Goal: Task Accomplishment & Management: Manage account settings

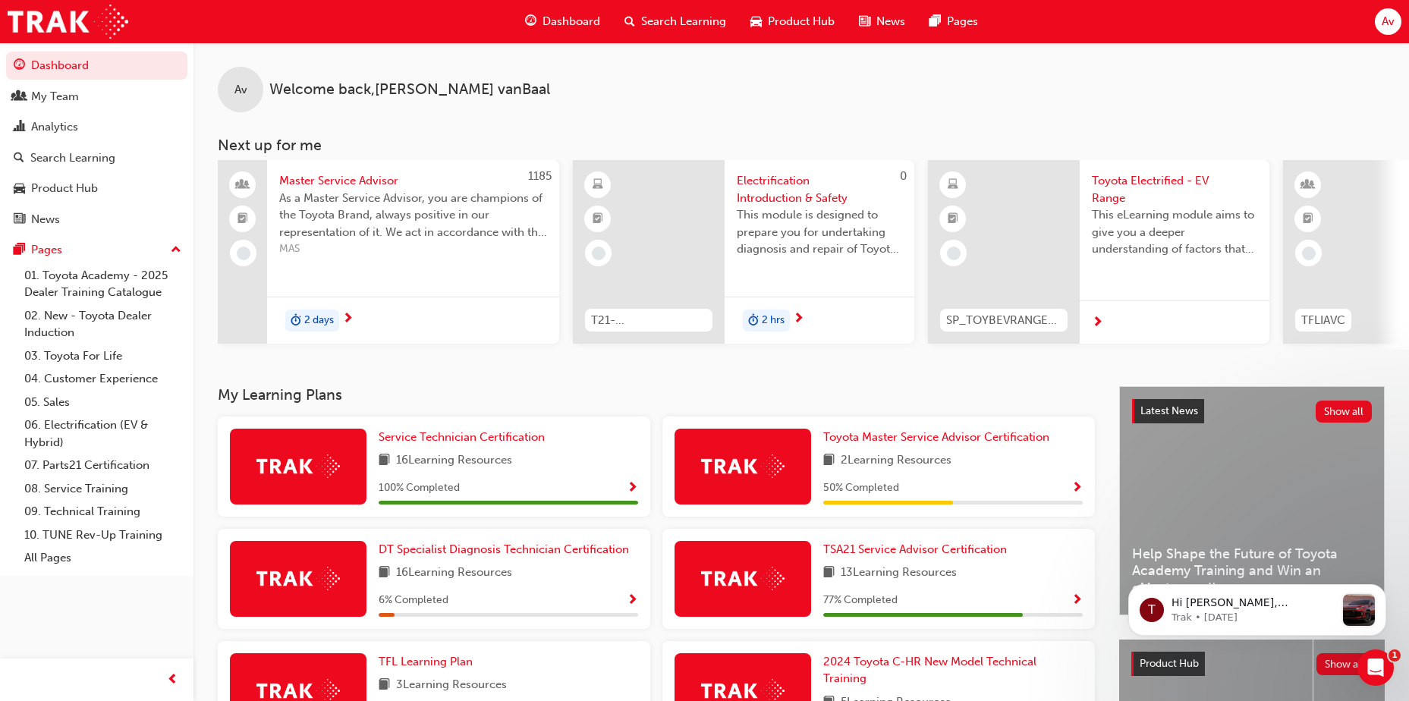
click at [677, 19] on span "Search Learning" at bounding box center [683, 21] width 85 height 17
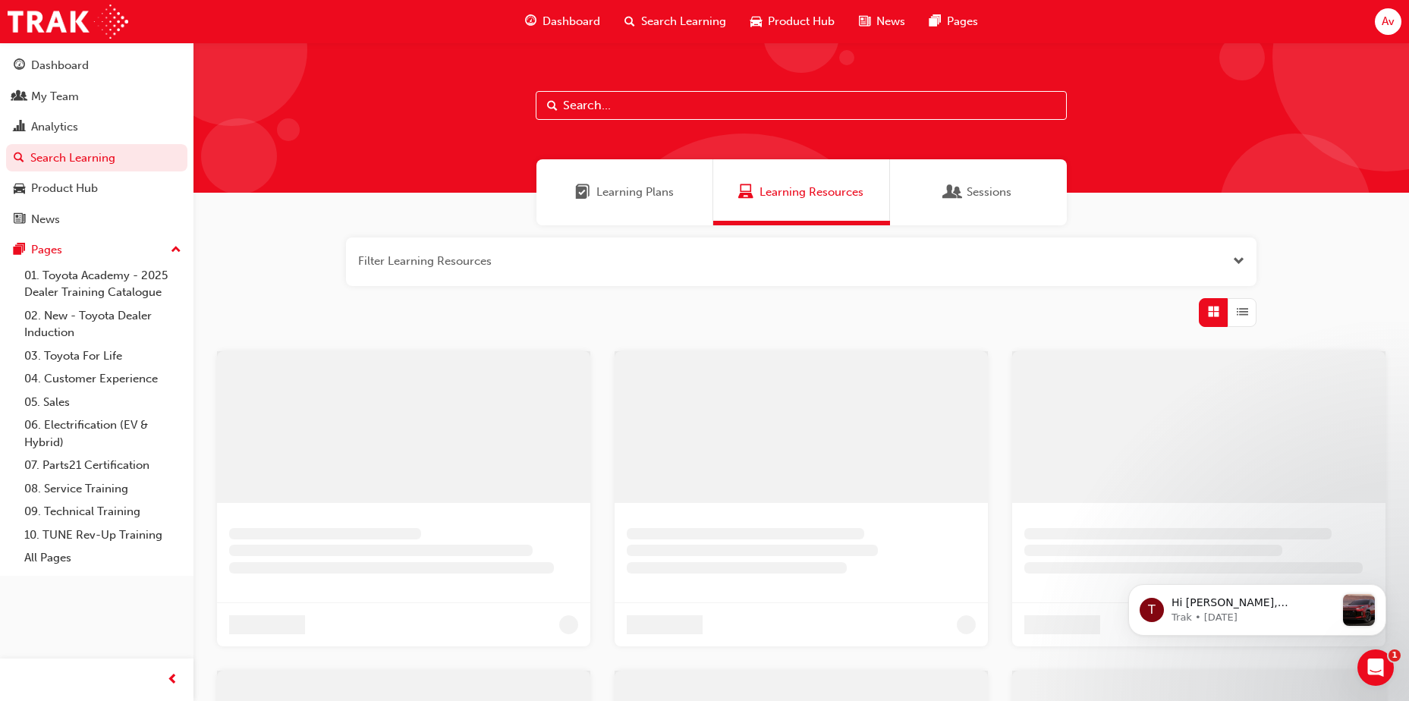
click at [626, 120] on div at bounding box center [800, 117] width 1215 height 150
click at [627, 108] on input "text" at bounding box center [801, 105] width 531 height 29
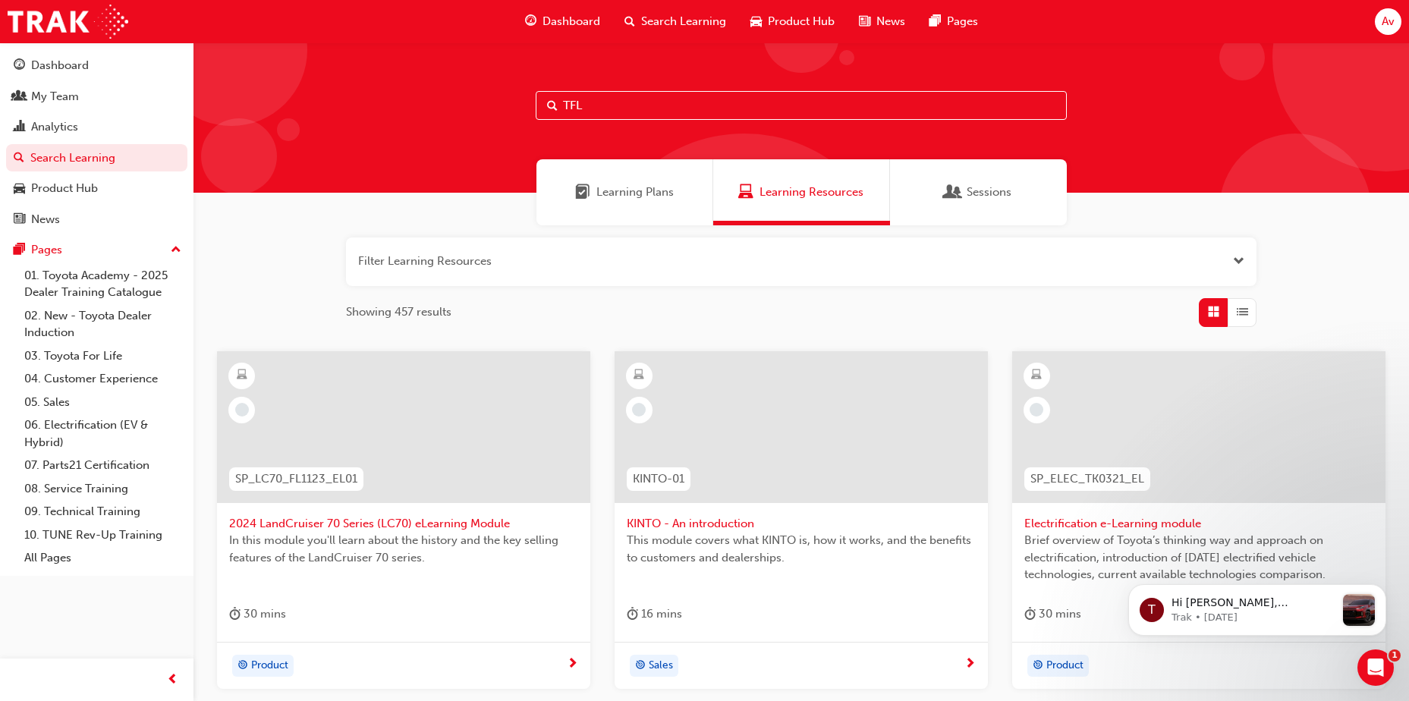
type input "TFL"
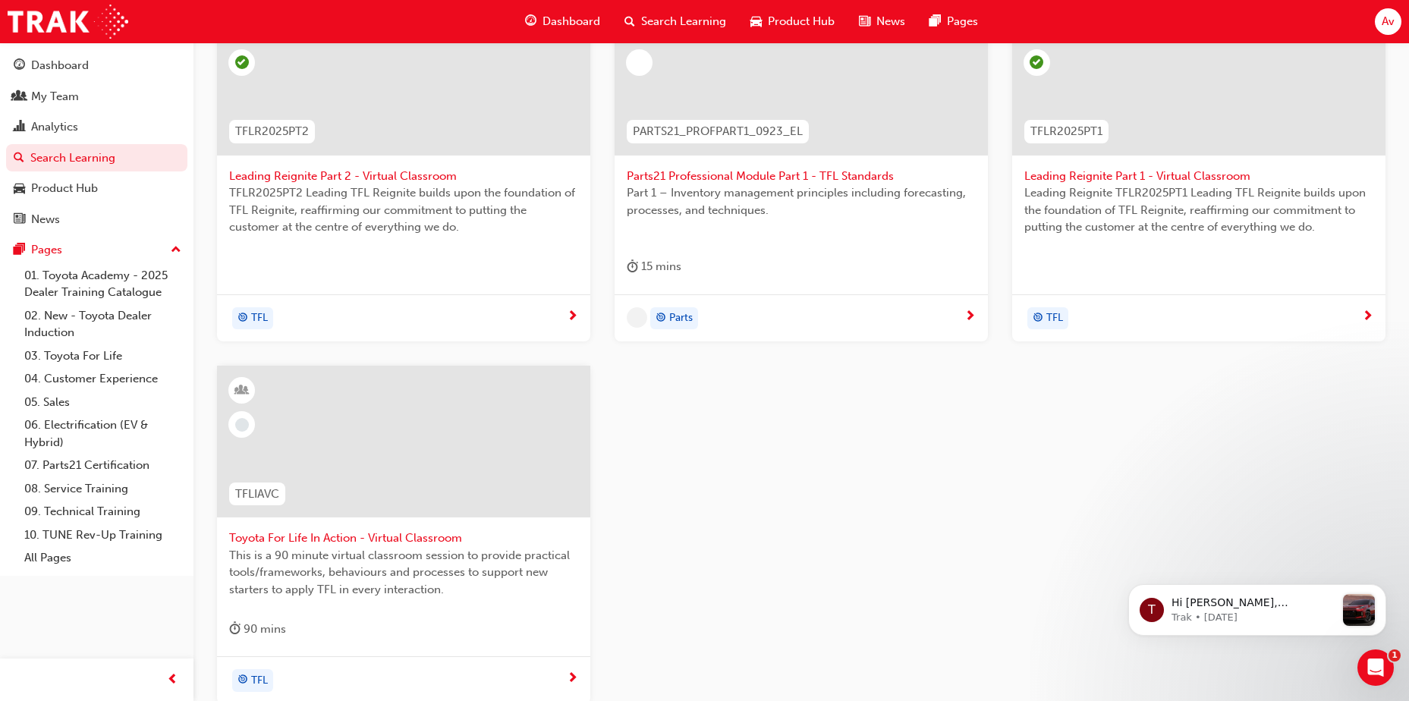
scroll to position [360, 0]
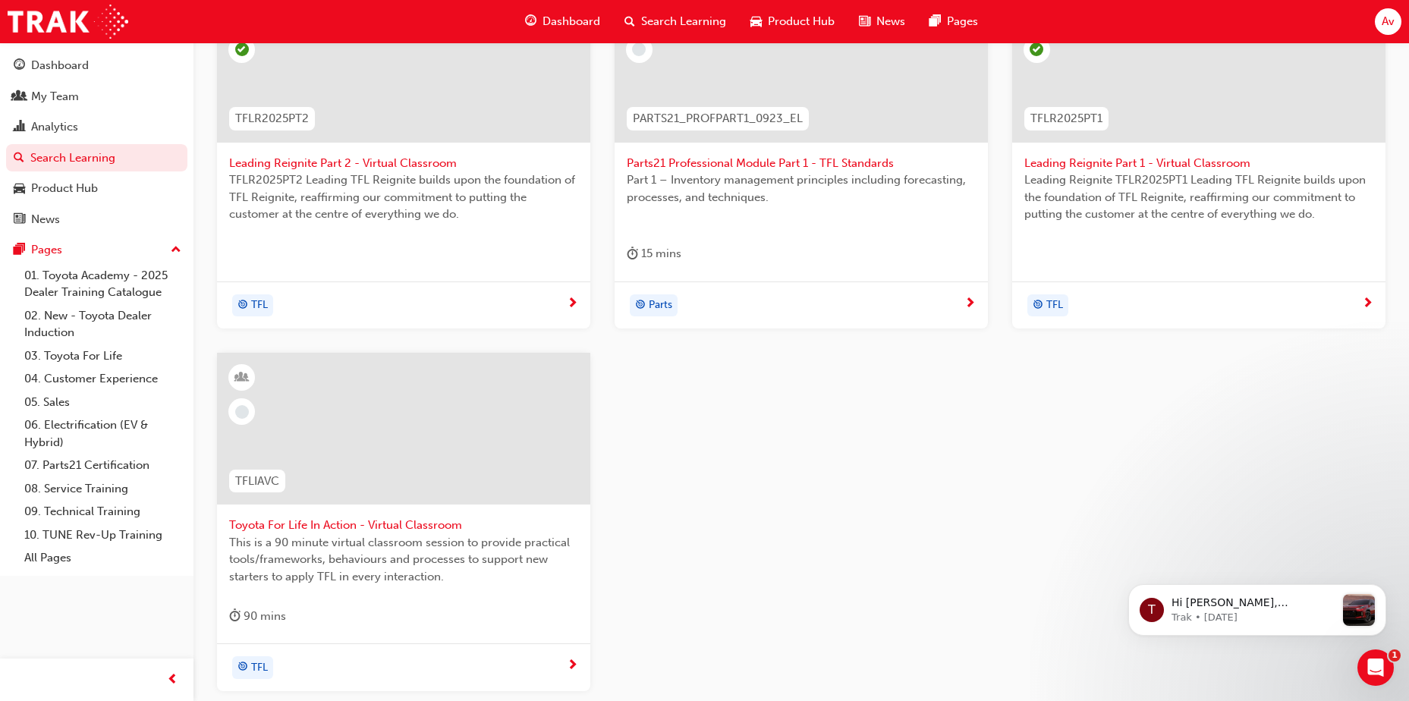
click at [448, 385] on div at bounding box center [403, 429] width 373 height 152
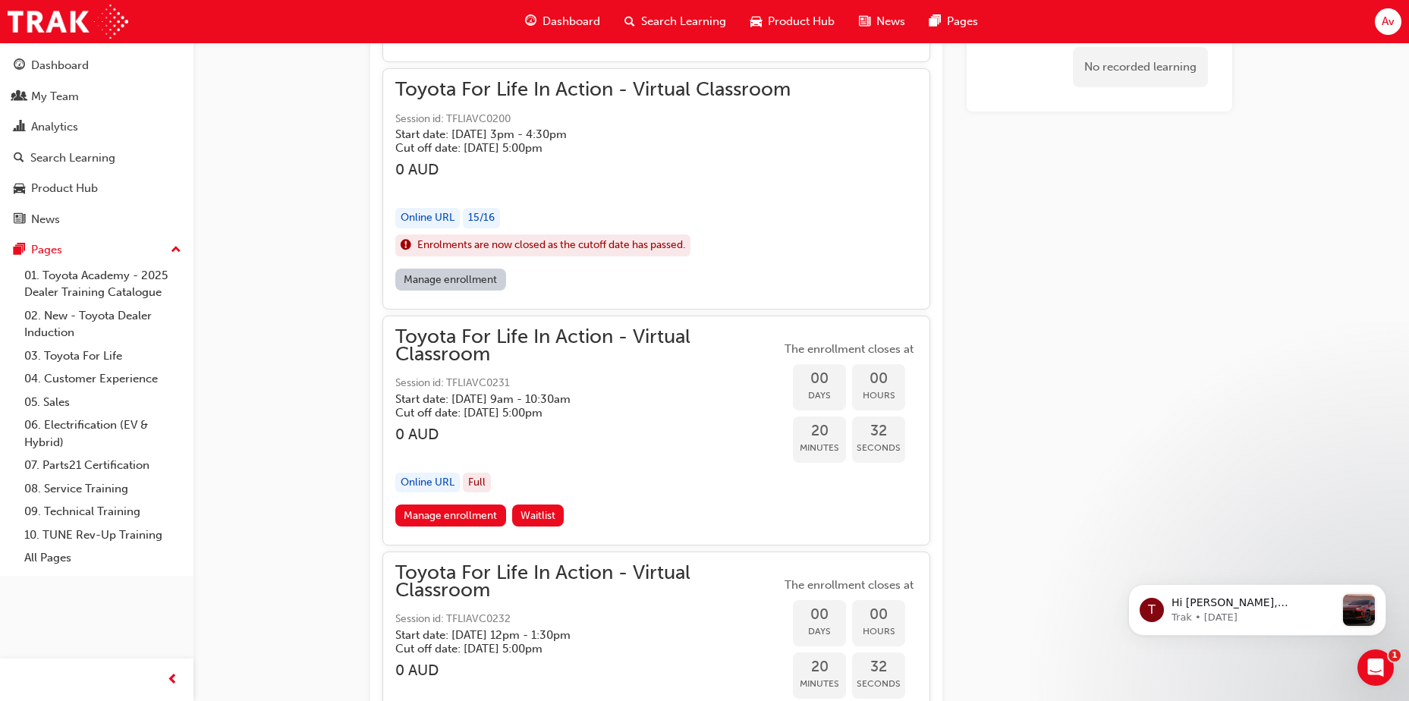
scroll to position [1704, 0]
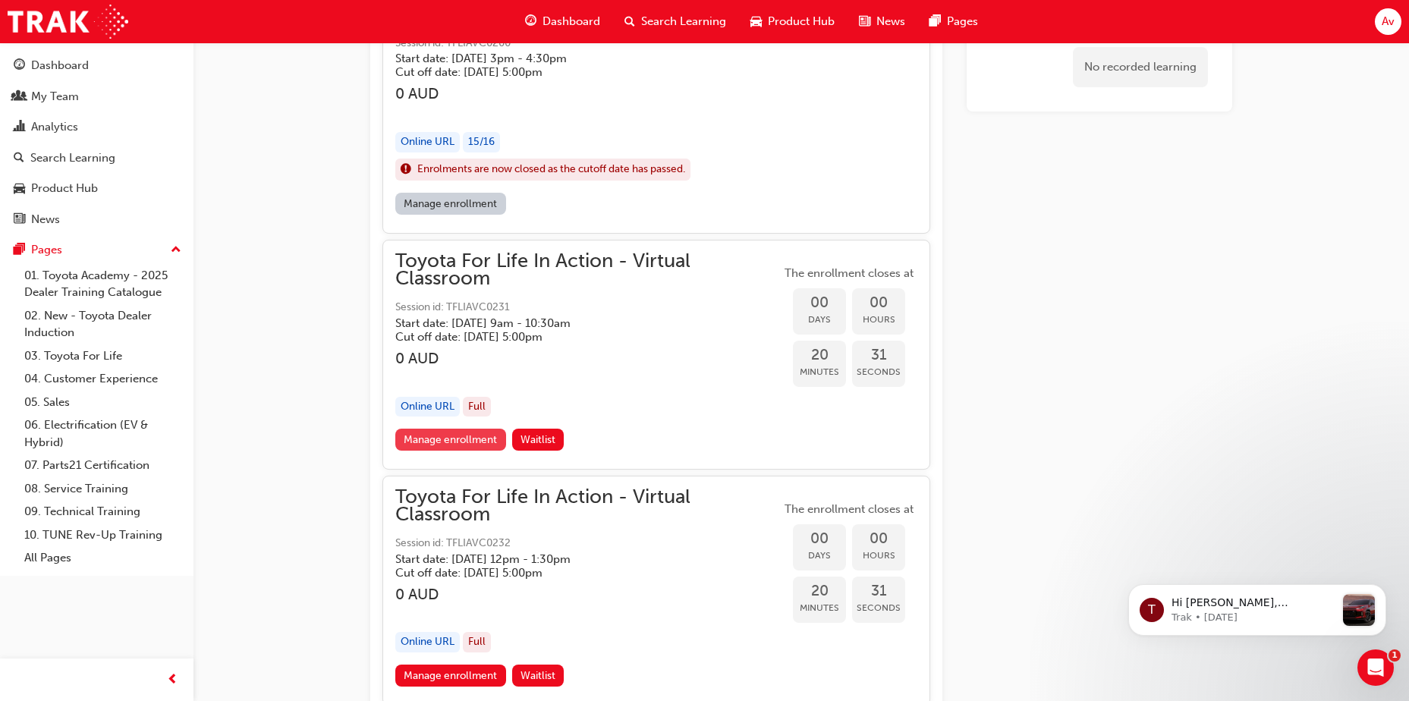
click at [446, 434] on link "Manage enrollment" at bounding box center [450, 440] width 111 height 22
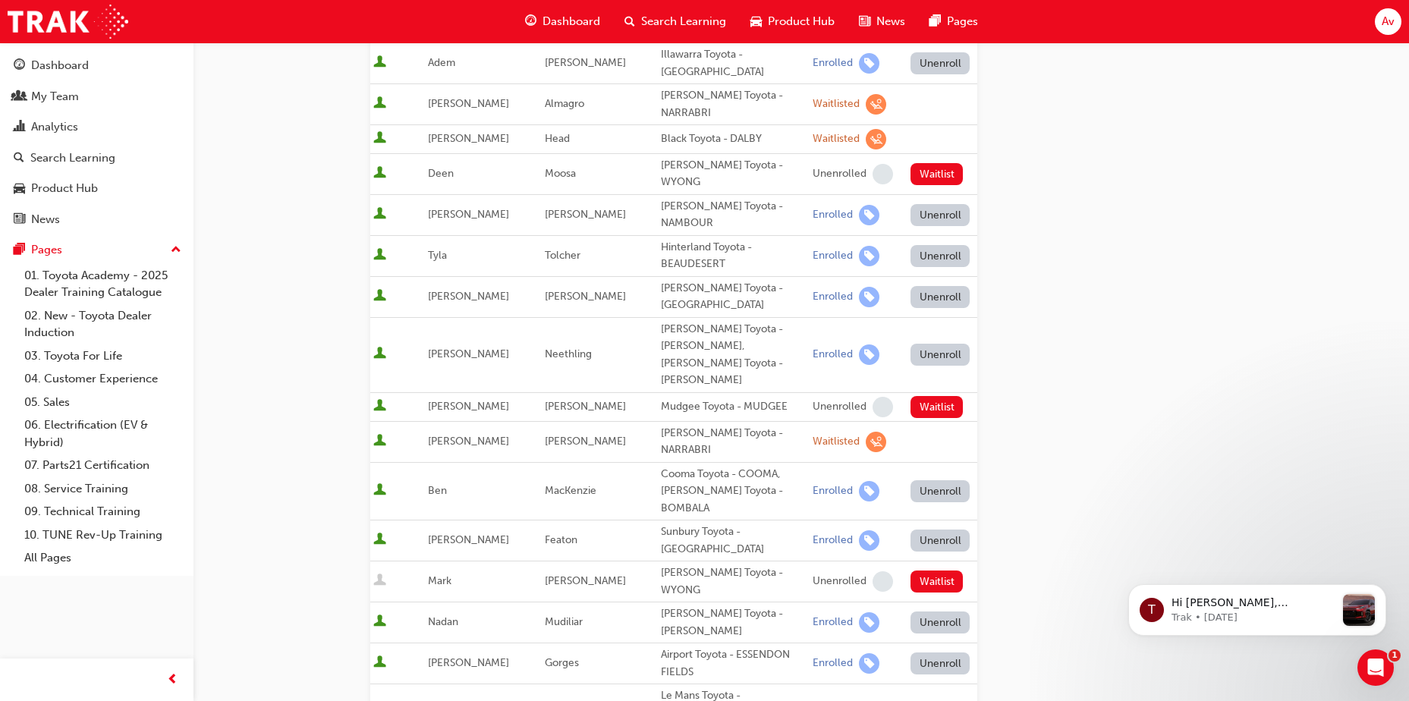
scroll to position [645, 0]
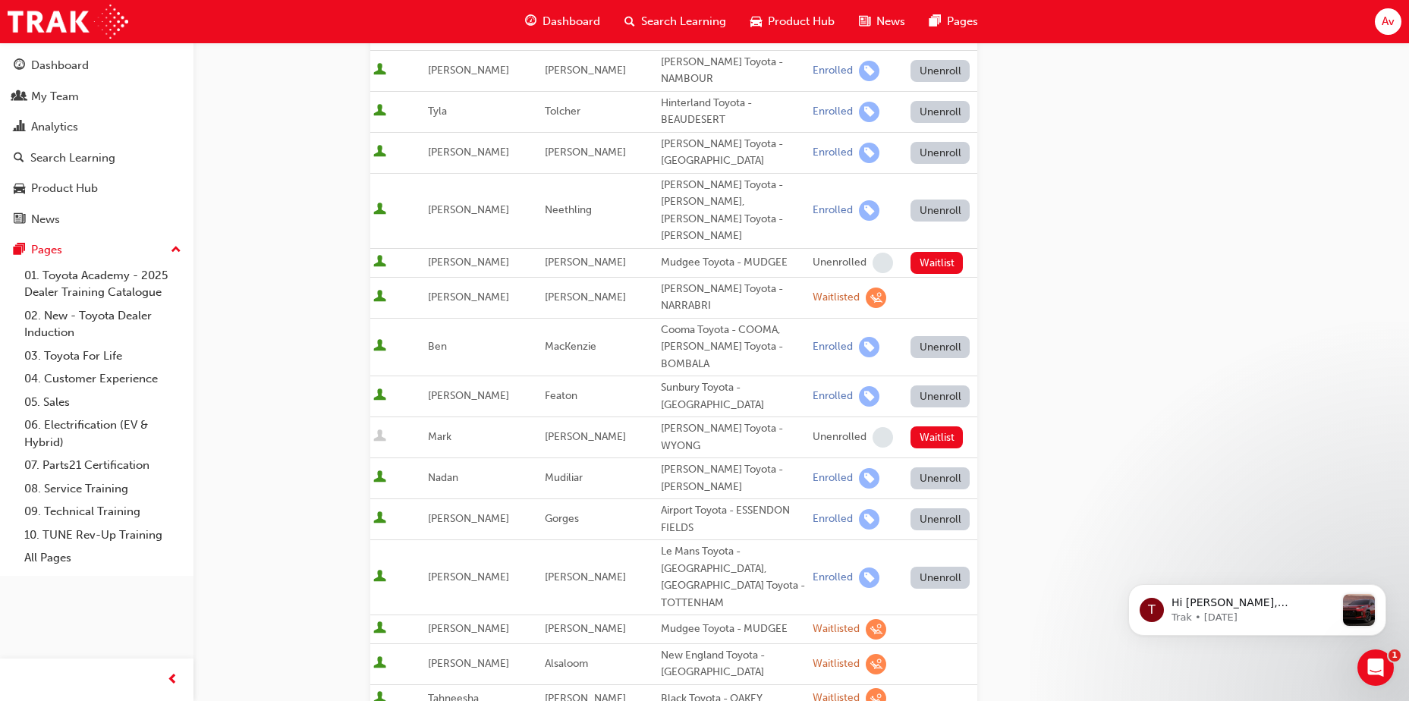
click at [555, 657] on span "Alsaloom" at bounding box center [566, 663] width 43 height 13
click at [701, 647] on div "New England Toyota - [GEOGRAPHIC_DATA]" at bounding box center [734, 664] width 146 height 34
click at [813, 657] on div "Waitlisted" at bounding box center [836, 664] width 47 height 14
click at [866, 654] on span "learningRecordVerb_WAITLIST-icon" at bounding box center [876, 664] width 20 height 20
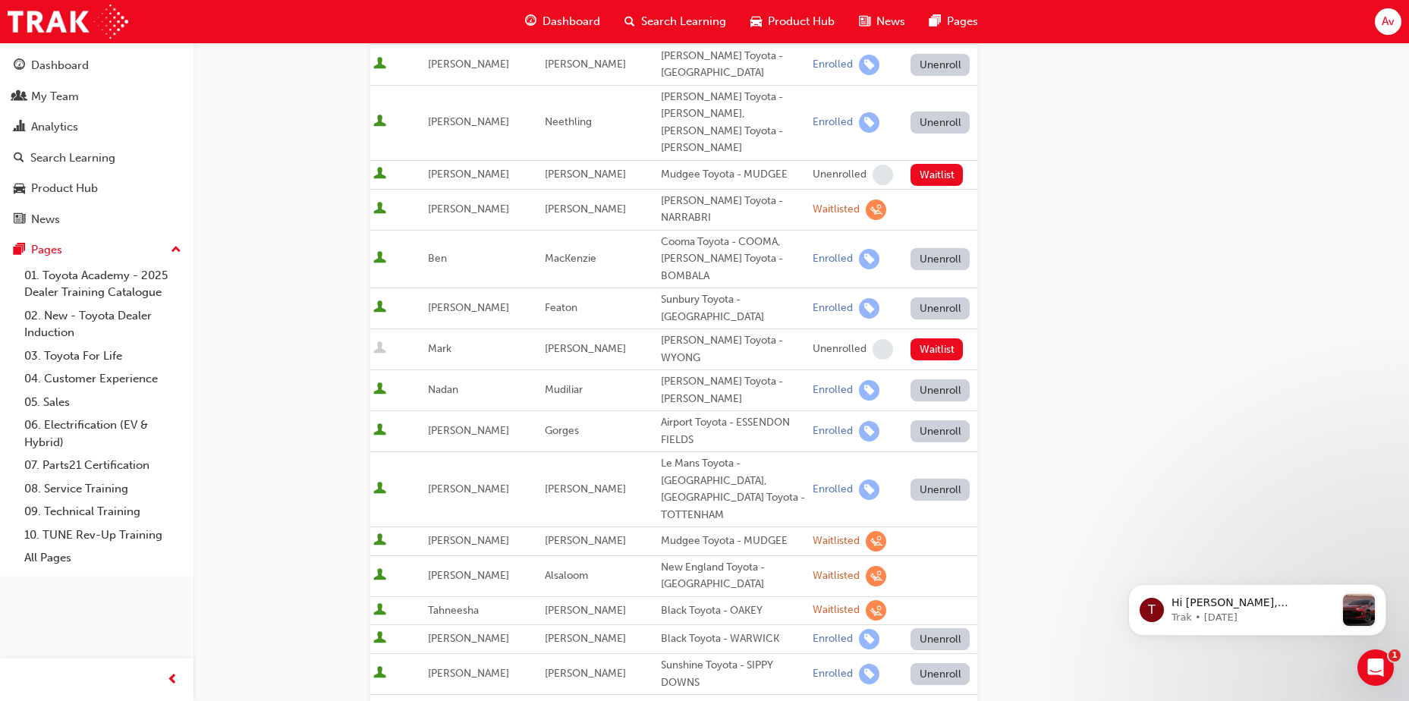
scroll to position [740, 0]
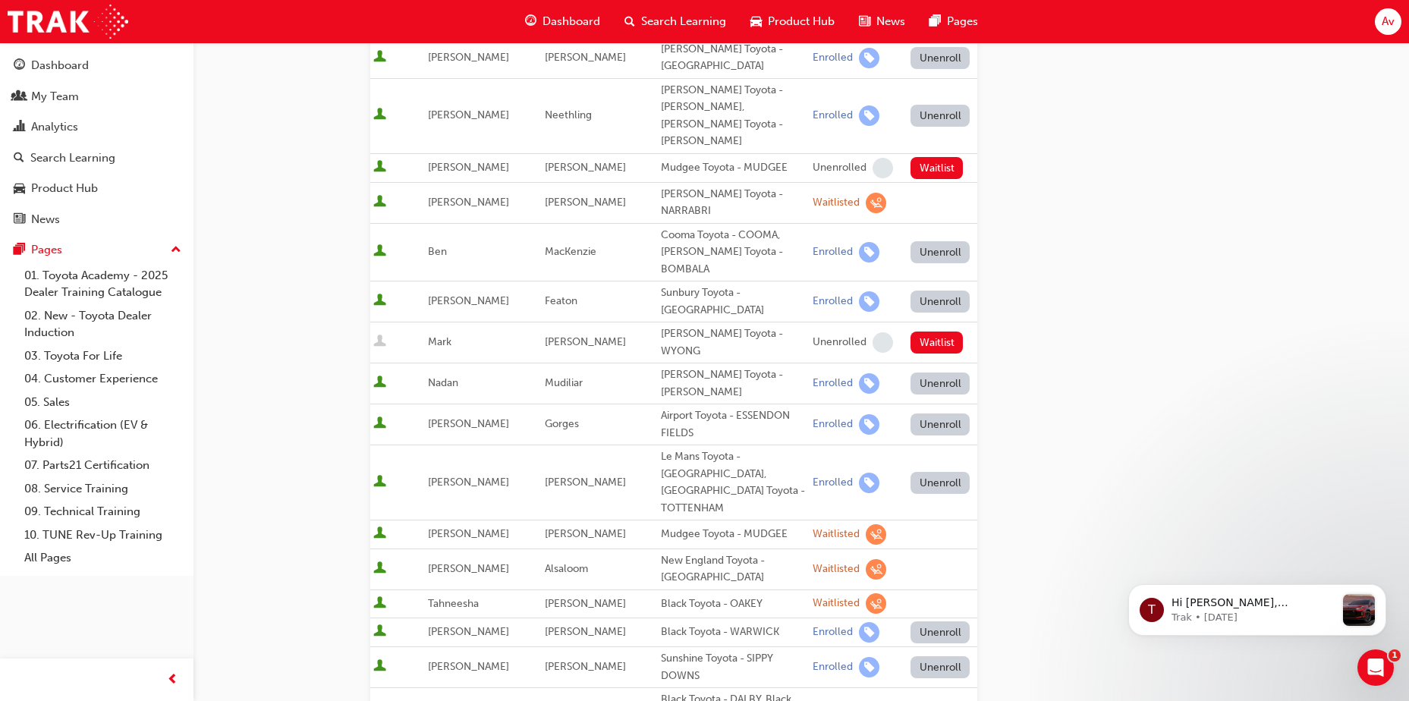
click at [866, 559] on span "learningRecordVerb_WAITLIST-icon" at bounding box center [876, 569] width 20 height 20
click at [460, 562] on span "[PERSON_NAME]" at bounding box center [468, 568] width 81 height 13
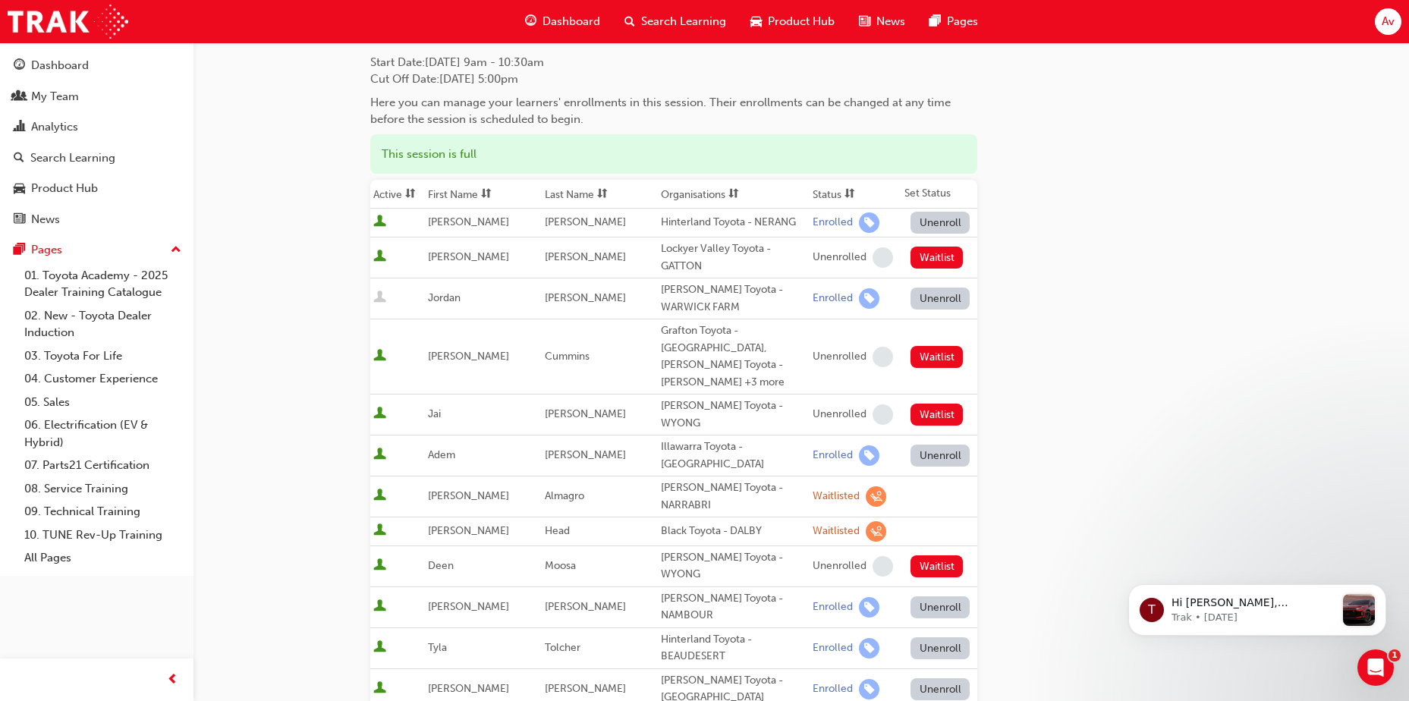
scroll to position [0, 0]
